Goal: Ask a question

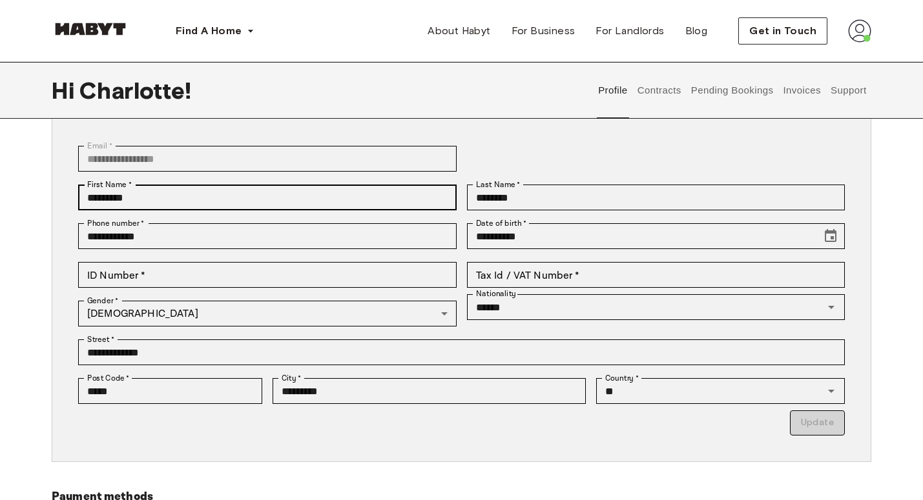
scroll to position [80, 0]
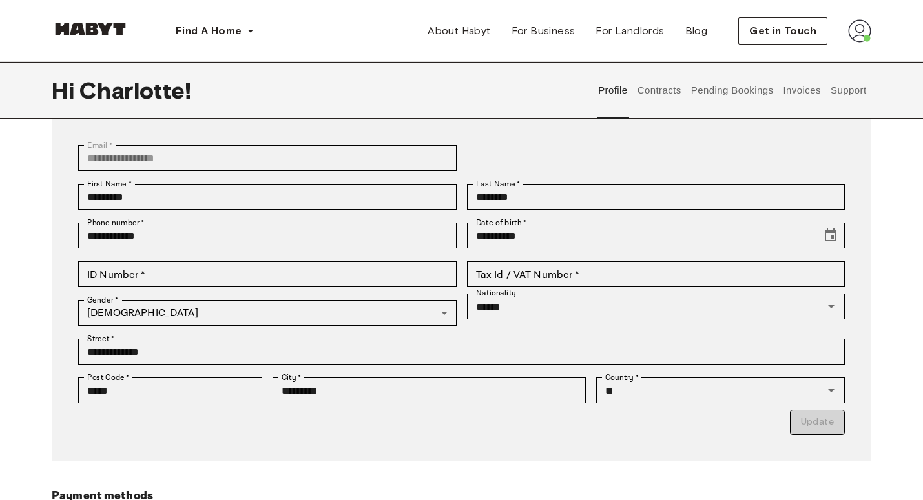
click at [852, 94] on button "Support" at bounding box center [847, 90] width 39 height 57
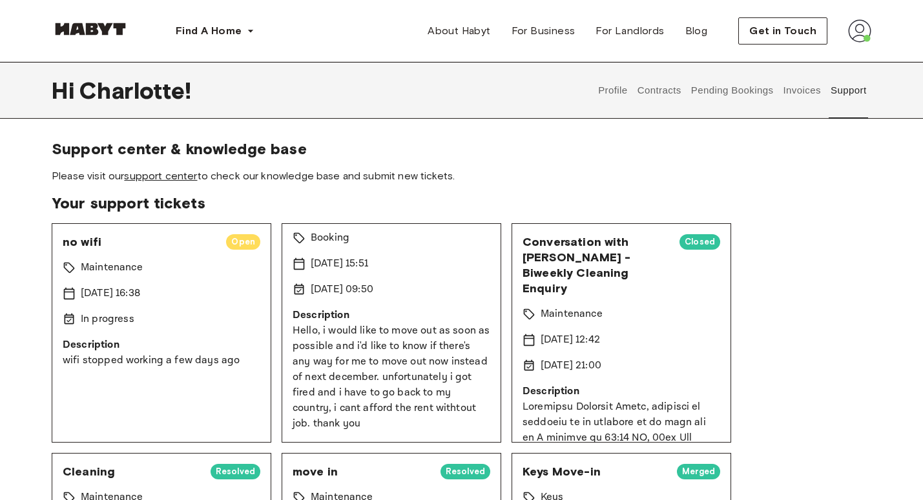
click at [161, 179] on link "support center" at bounding box center [160, 176] width 73 height 12
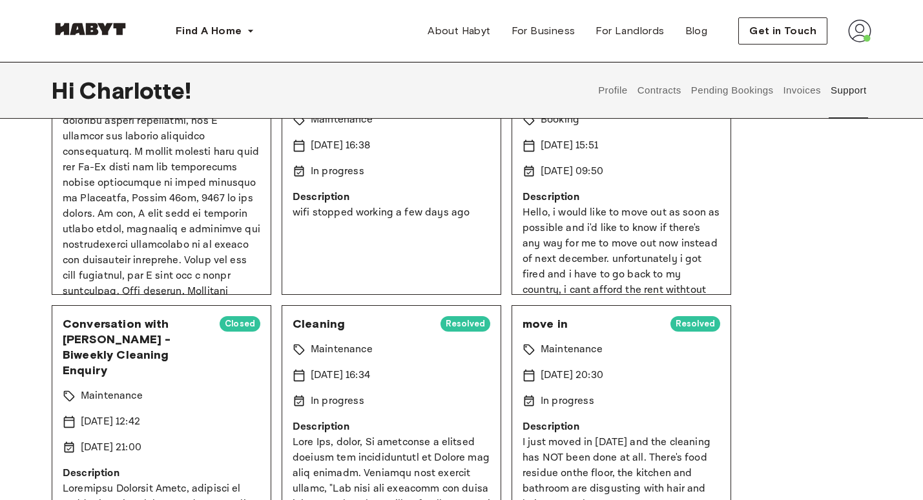
scroll to position [167, 0]
